Goal: Task Accomplishment & Management: Complete application form

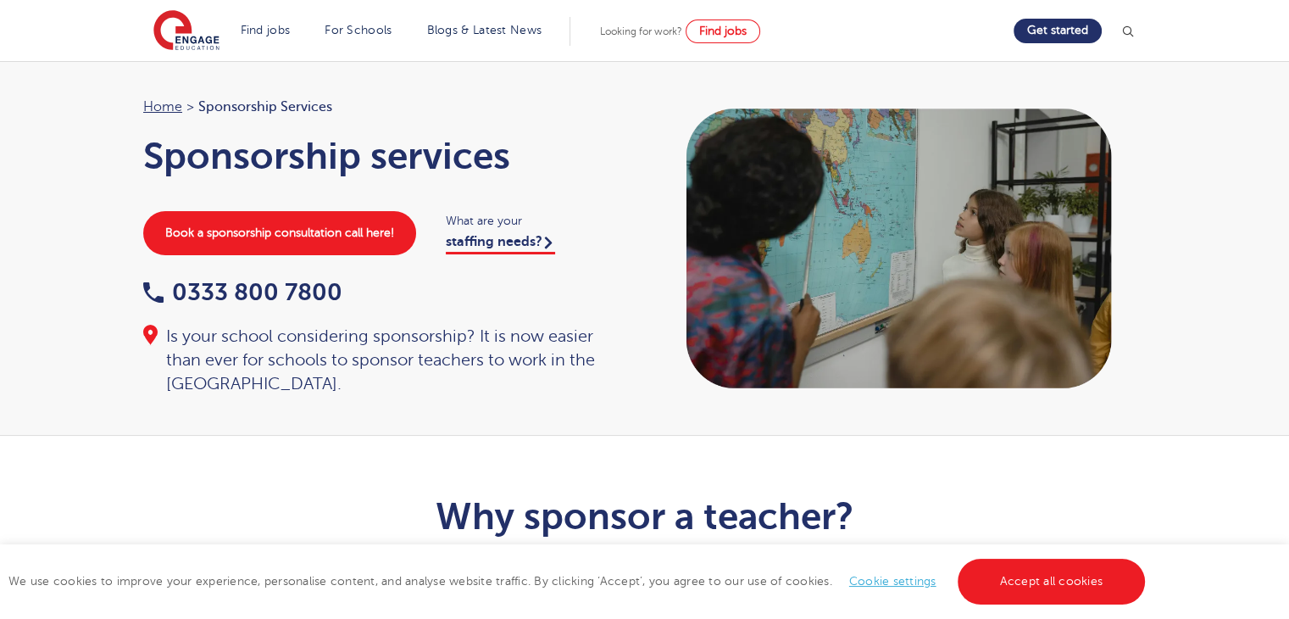
click at [637, 30] on span "Looking for work?" at bounding box center [641, 31] width 82 height 12
click at [731, 39] on link "Find jobs" at bounding box center [723, 31] width 75 height 24
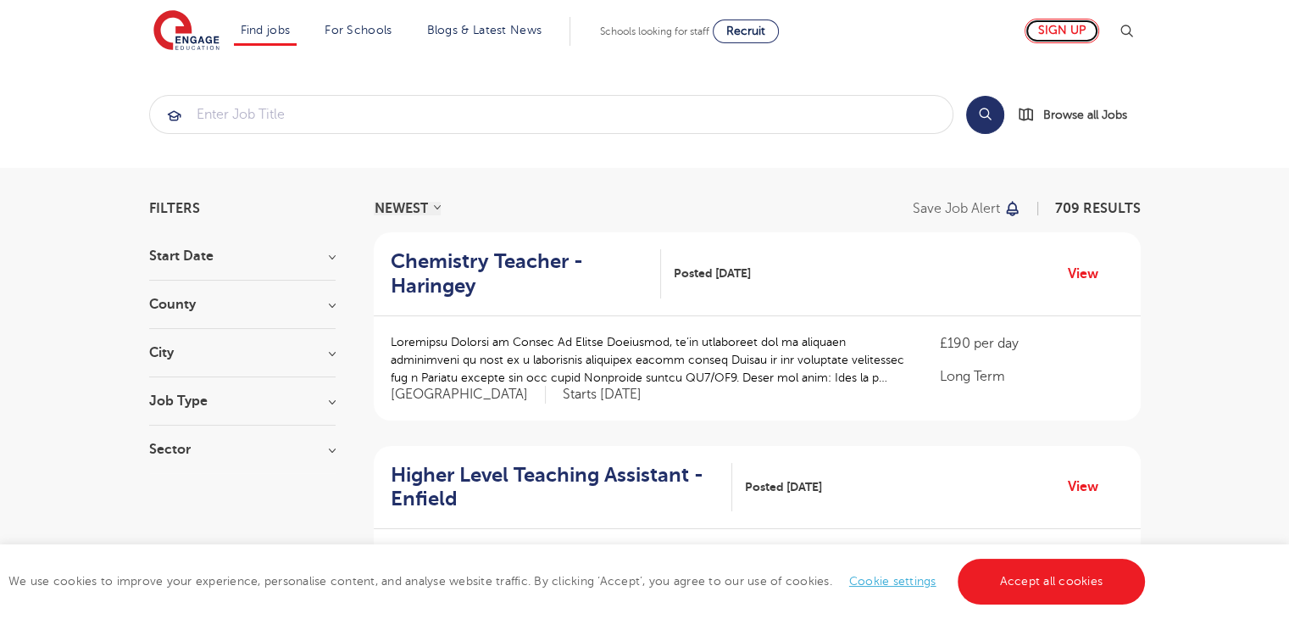
click at [1071, 31] on link "Sign up" at bounding box center [1062, 31] width 75 height 25
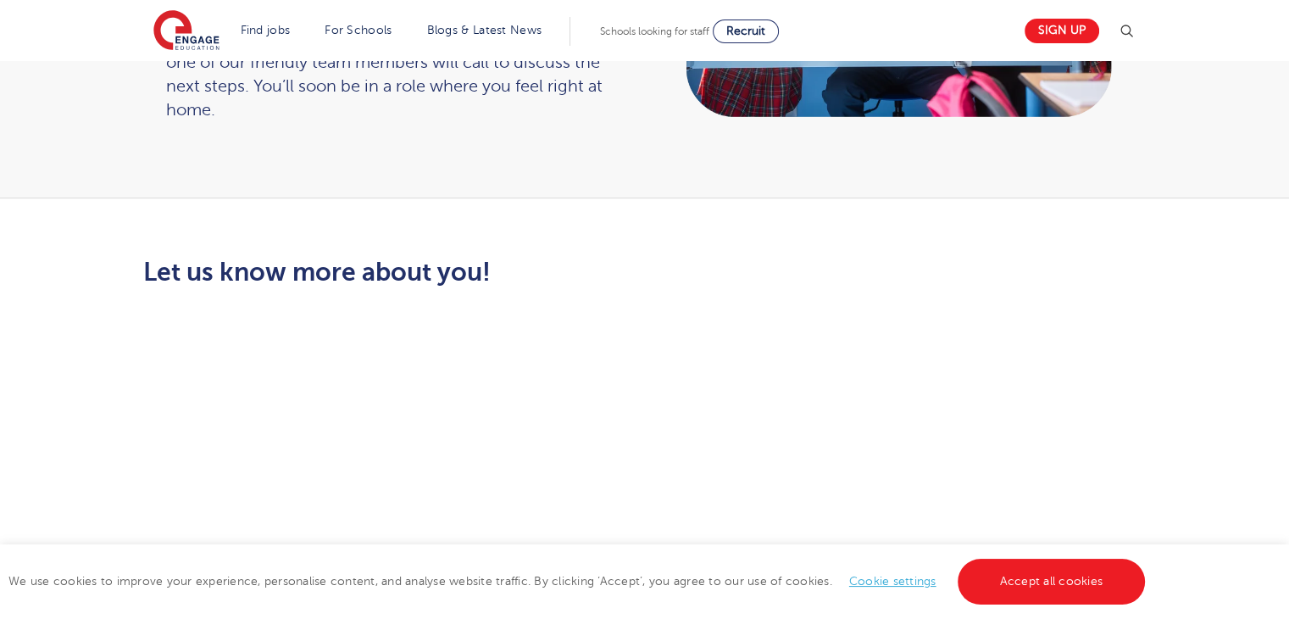
scroll to position [326, 0]
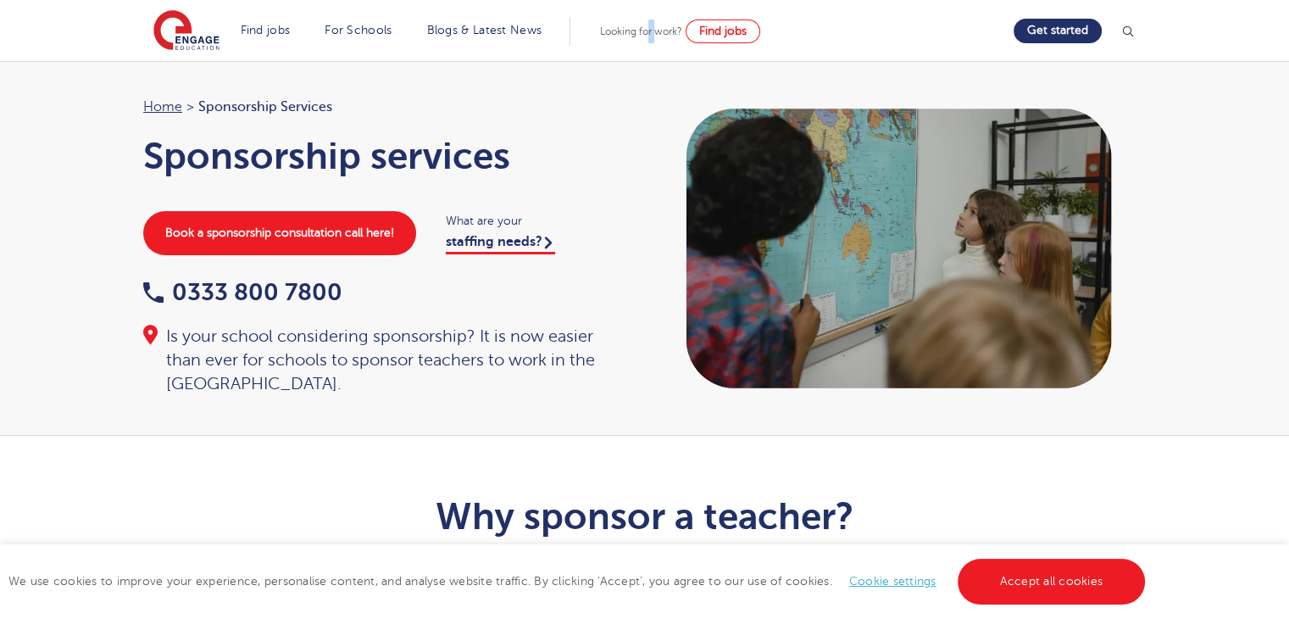
drag, startPoint x: 663, startPoint y: 39, endPoint x: 654, endPoint y: 23, distance: 18.2
click at [654, 23] on div "Looking for work? Find jobs" at bounding box center [680, 31] width 160 height 24
click at [732, 28] on span "Find jobs" at bounding box center [722, 31] width 47 height 13
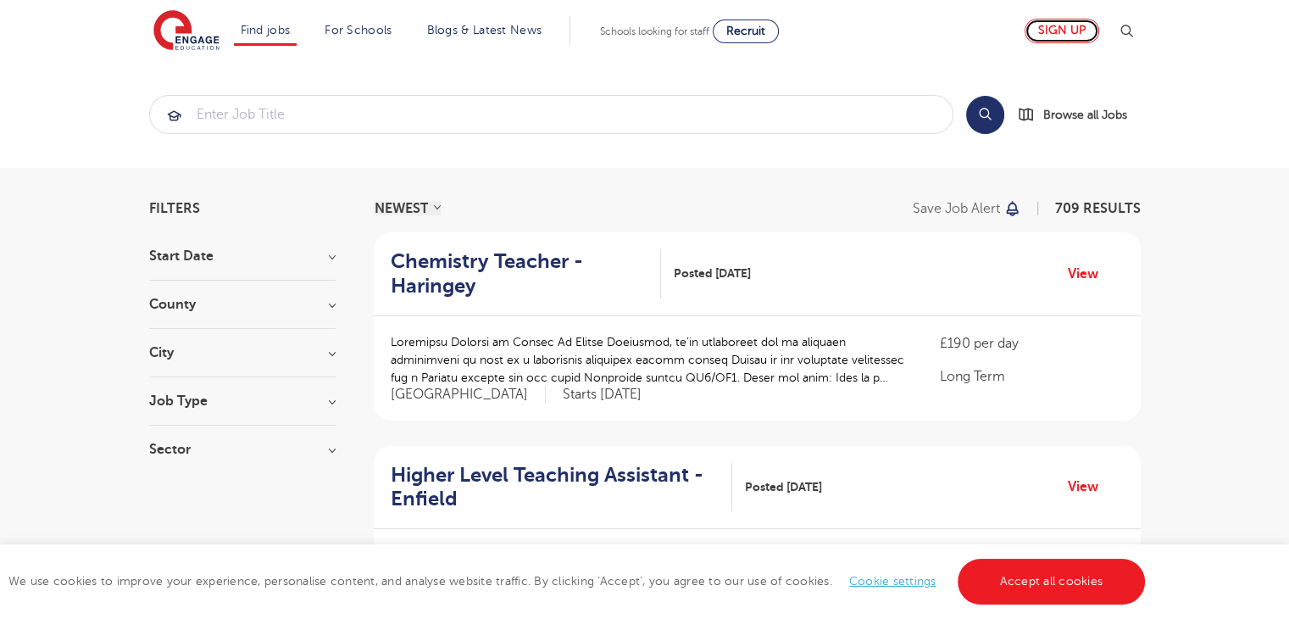
click at [1041, 28] on link "Sign up" at bounding box center [1062, 31] width 75 height 25
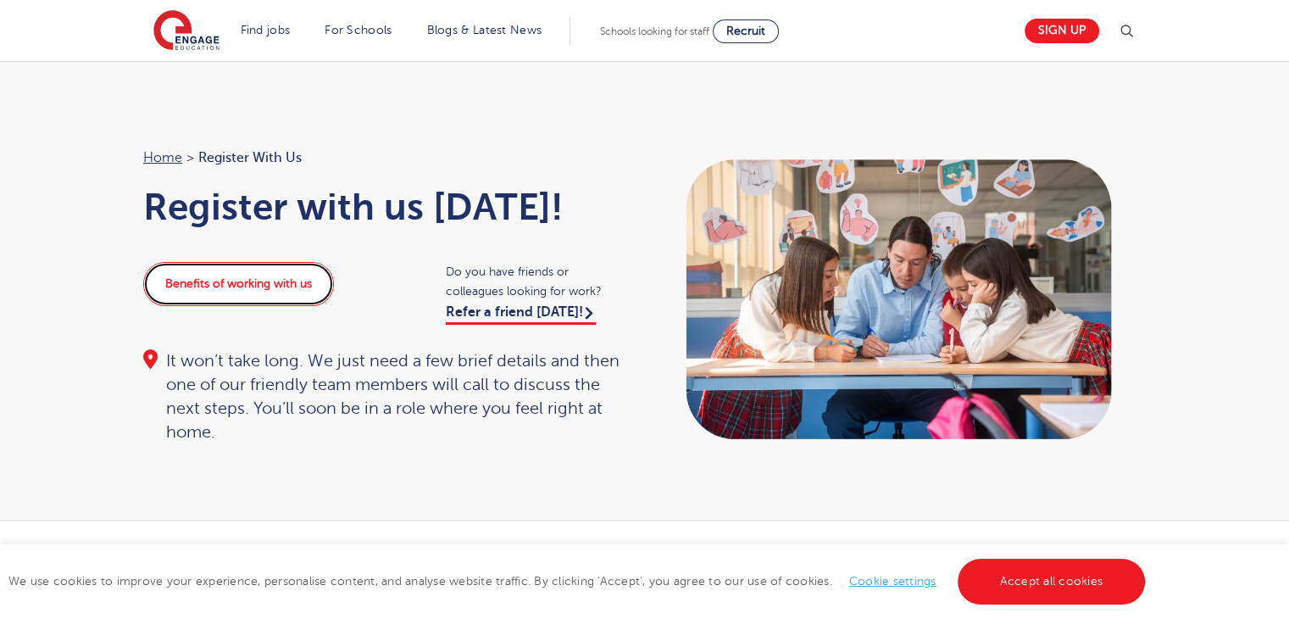
click at [185, 286] on link "Benefits of working with us" at bounding box center [238, 284] width 191 height 44
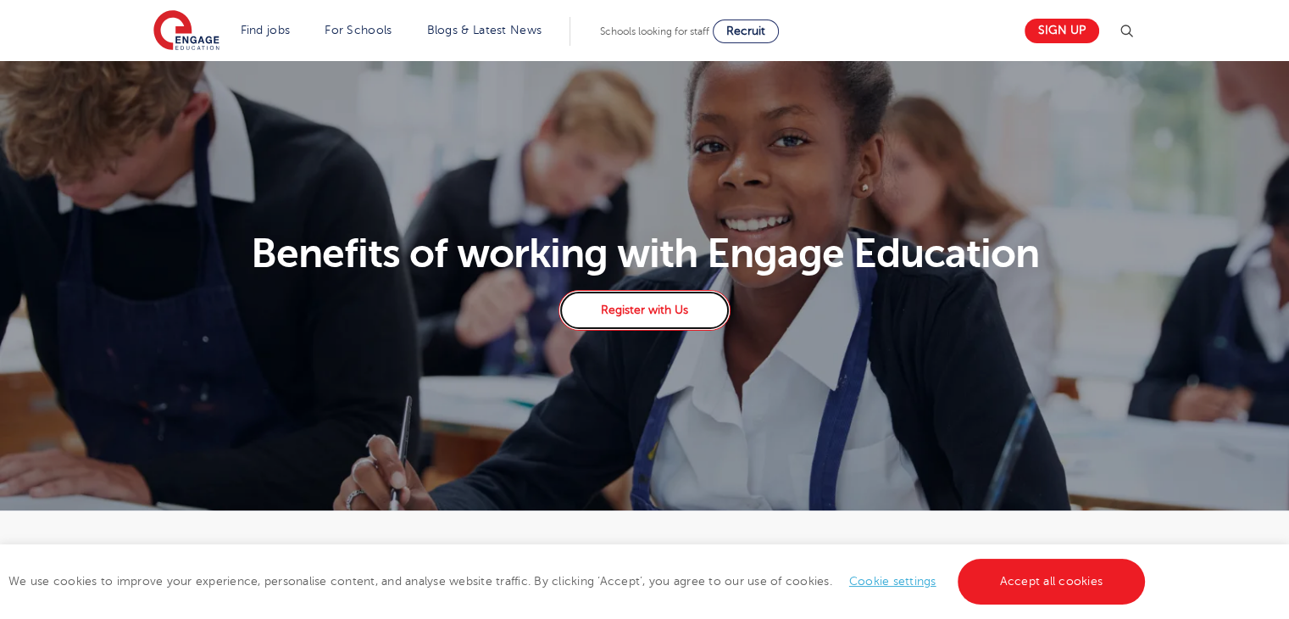
click at [667, 296] on link "Register with Us" at bounding box center [644, 310] width 171 height 41
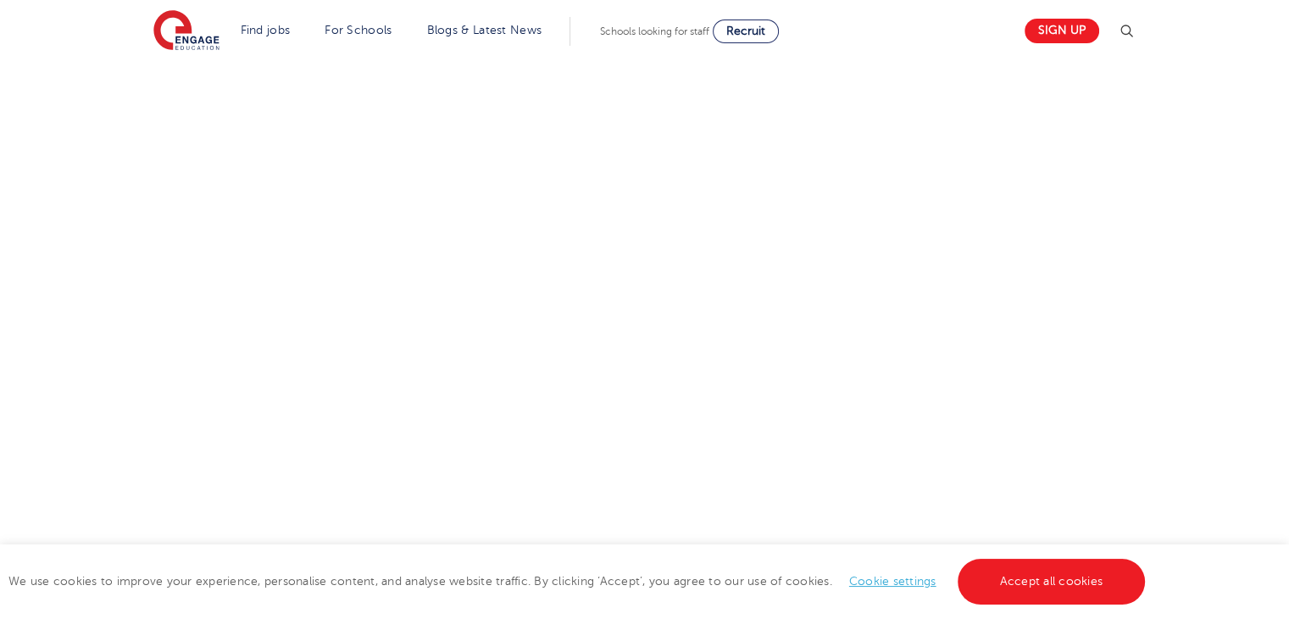
scroll to position [625, 0]
click at [1027, 191] on div "Let us know more about you!" at bounding box center [645, 335] width 1028 height 760
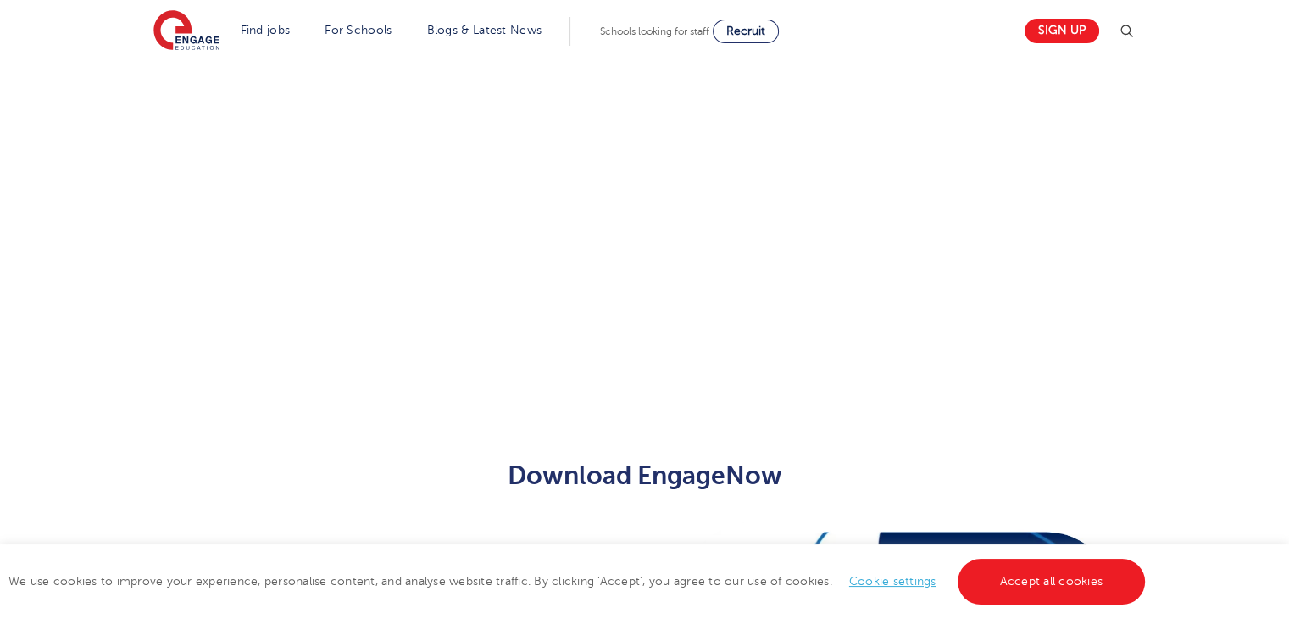
scroll to position [407, 0]
